Goal: Information Seeking & Learning: Learn about a topic

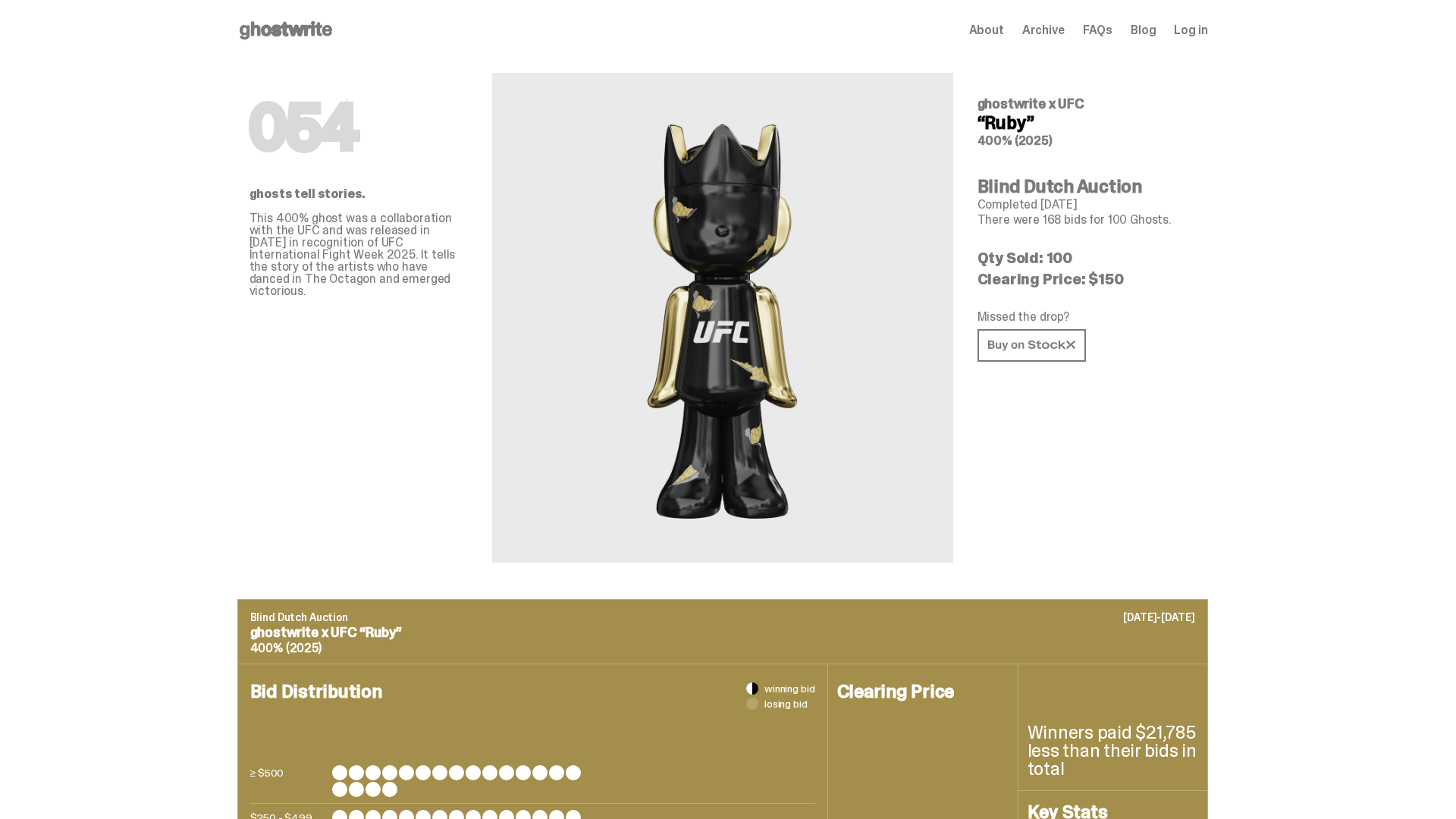
scroll to position [1474, 0]
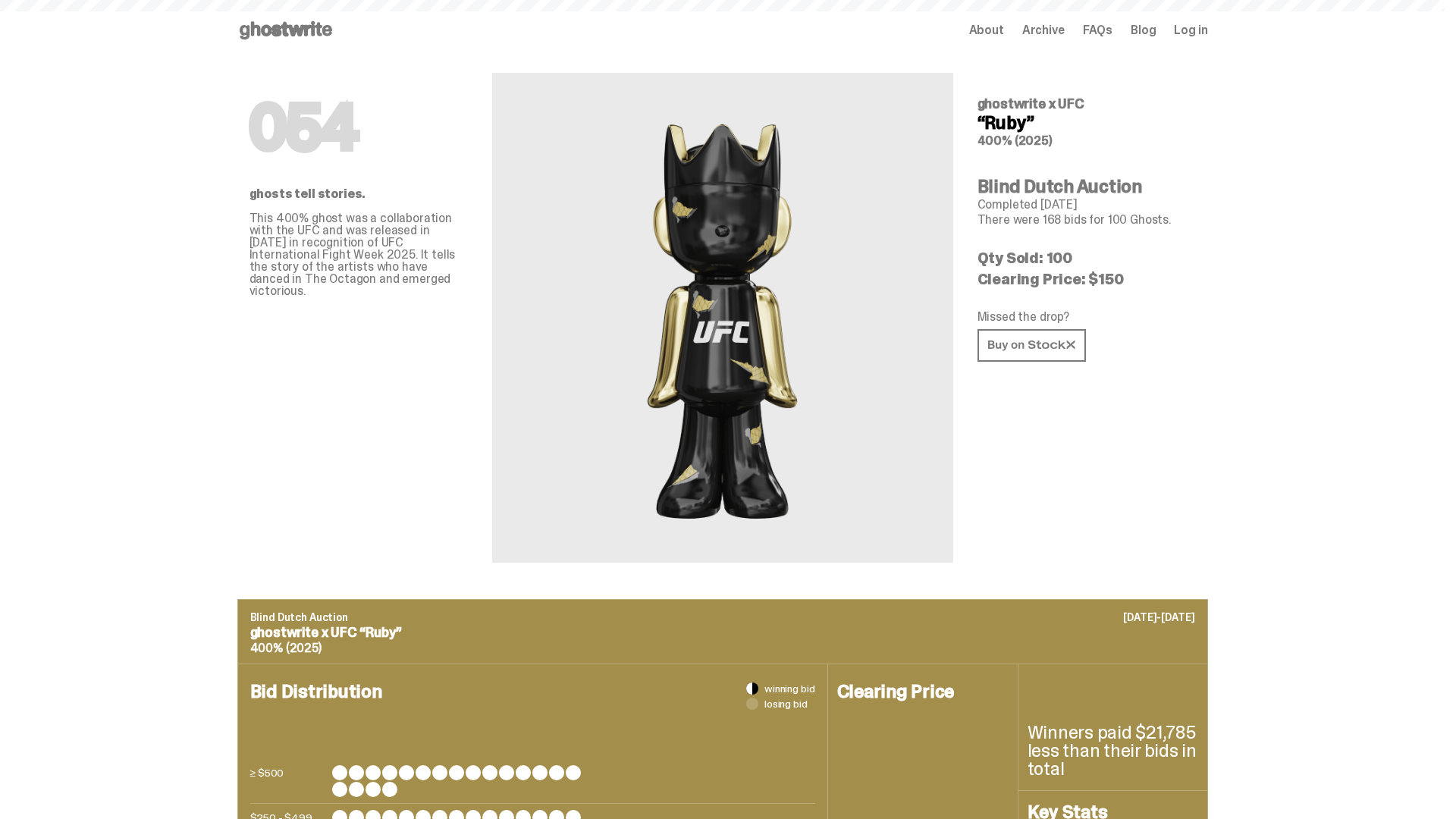
scroll to position [2105, 0]
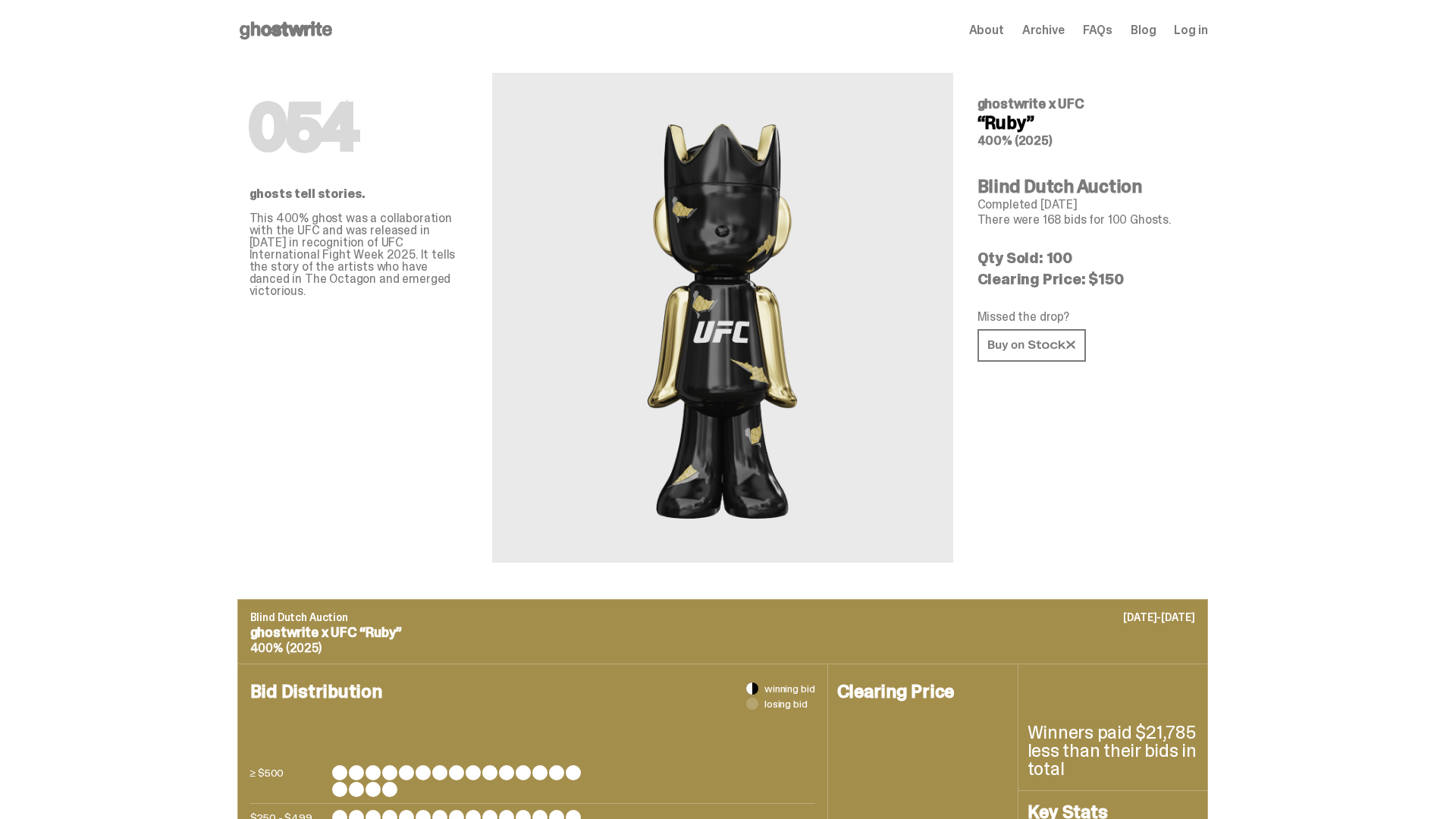
scroll to position [2105, 0]
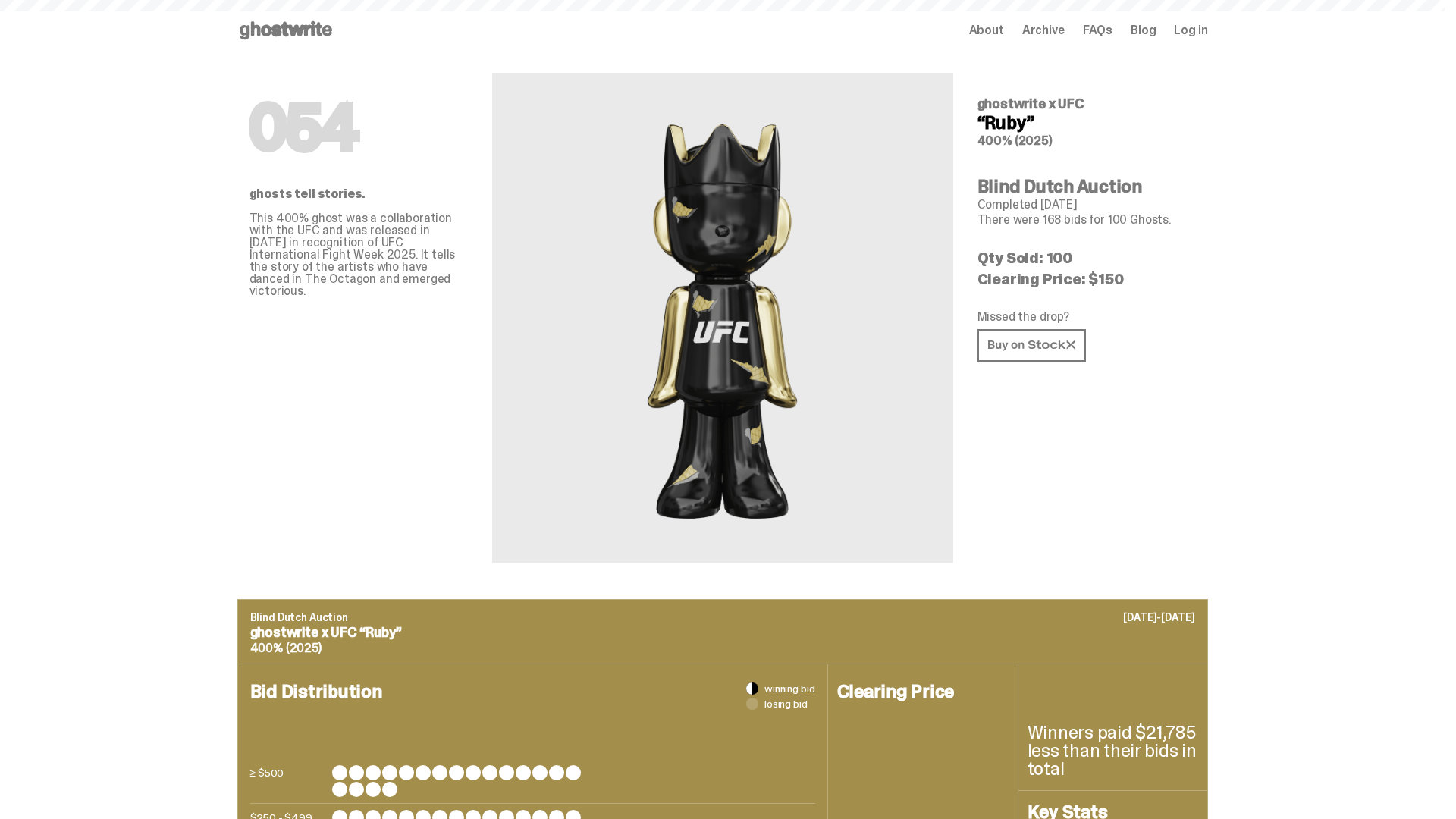
scroll to position [2105, 0]
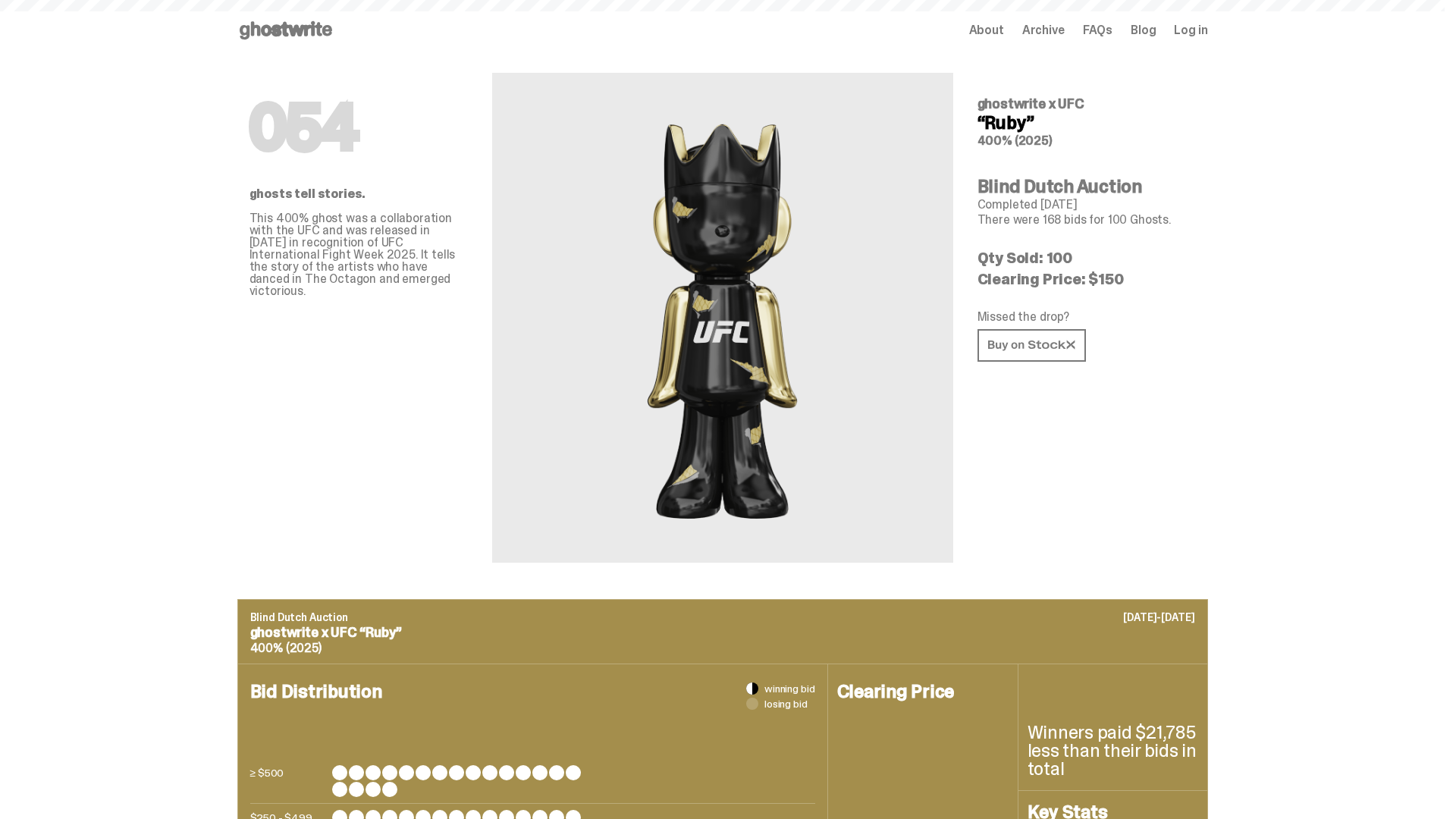
scroll to position [2105, 0]
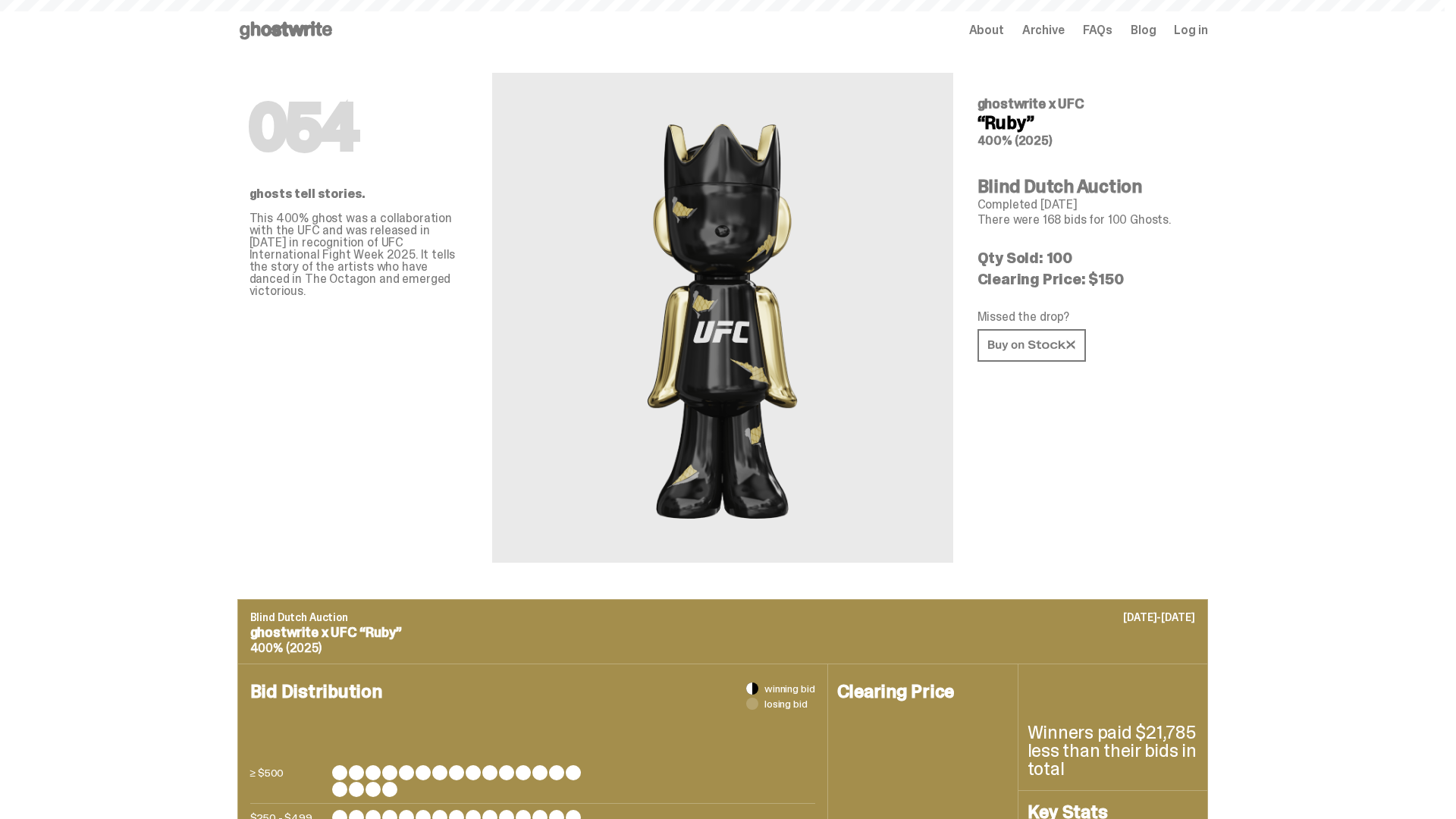
scroll to position [2105, 0]
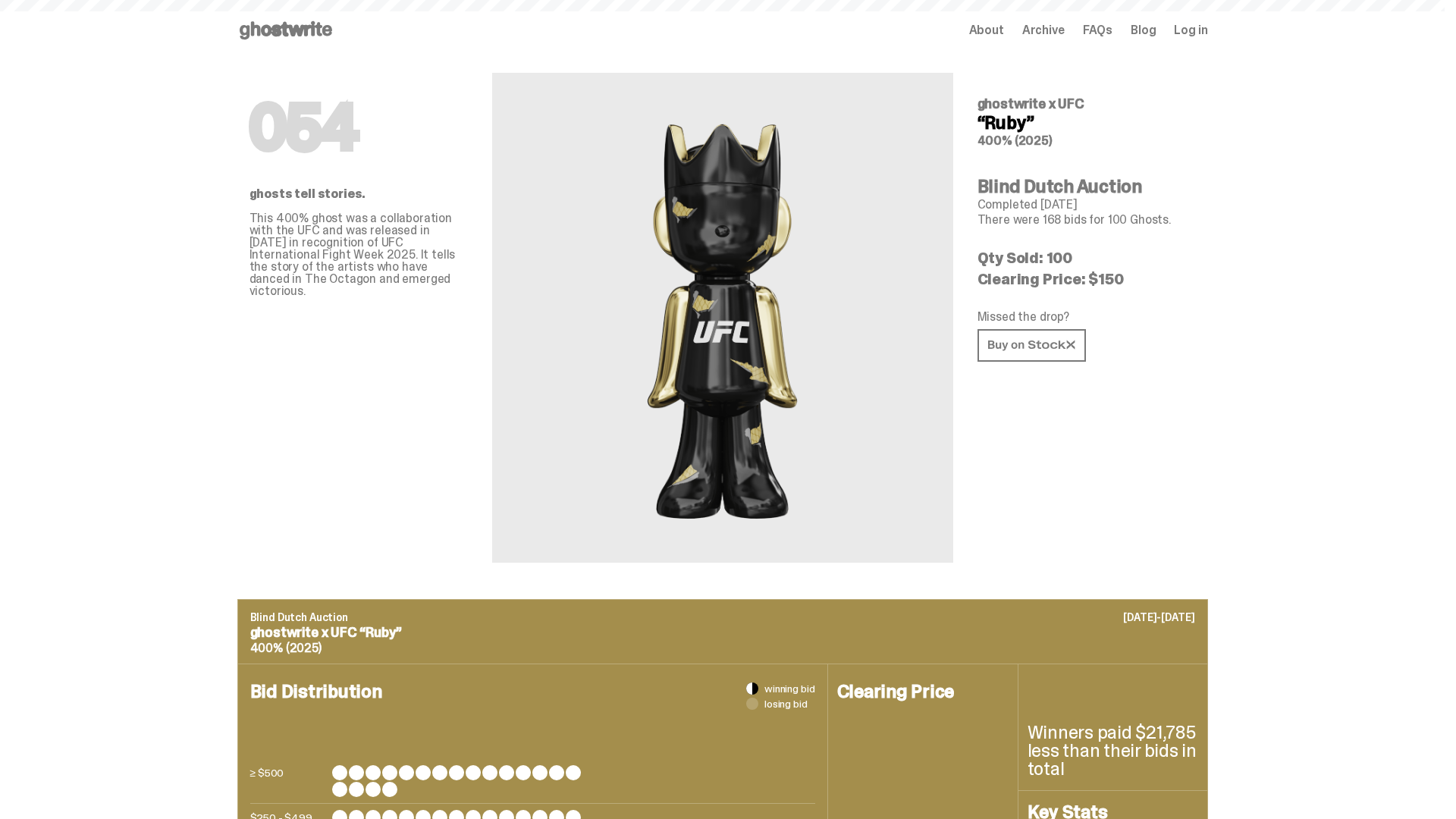
scroll to position [2105, 0]
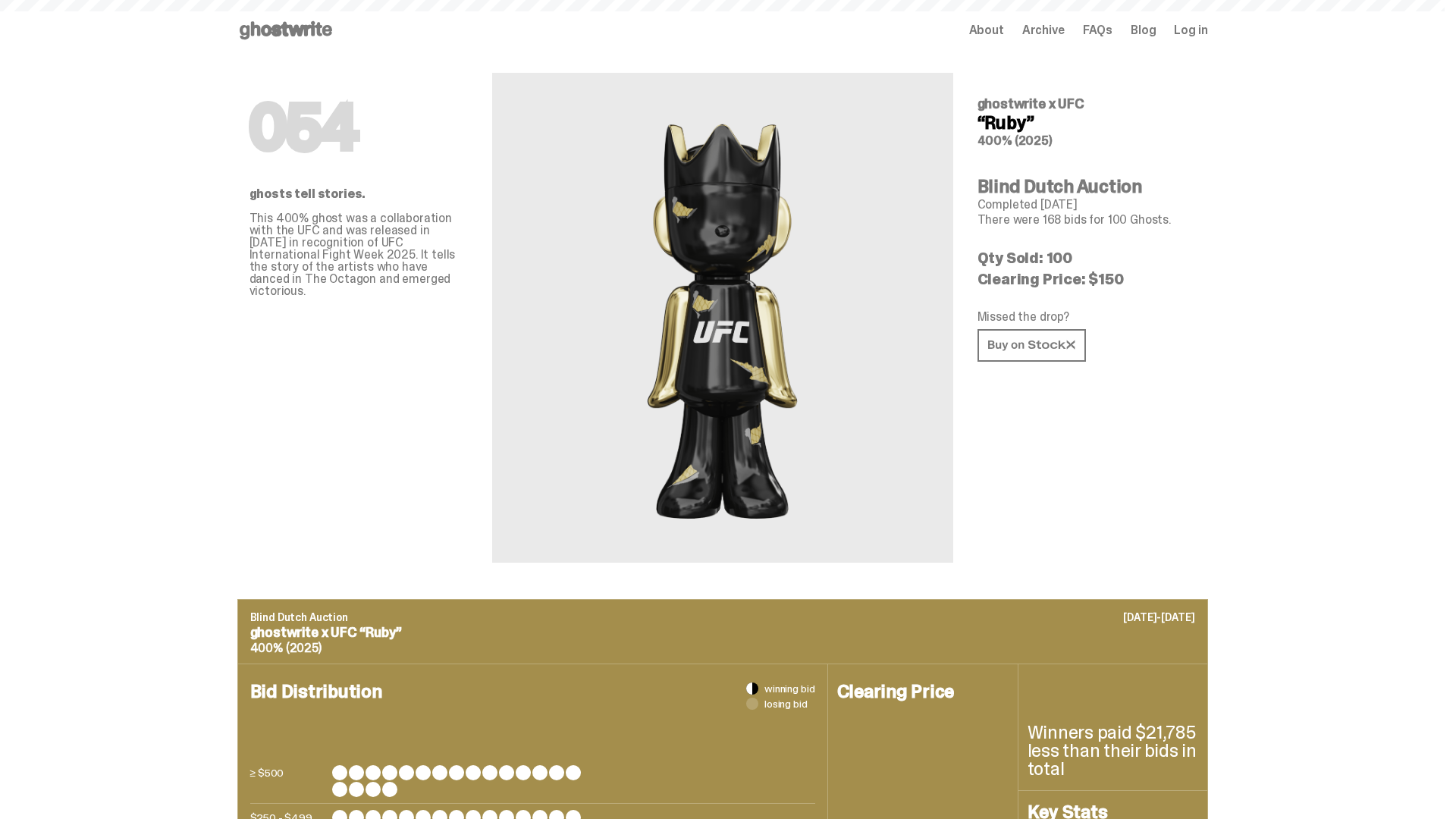
scroll to position [2105, 0]
